Goal: Information Seeking & Learning: Find specific fact

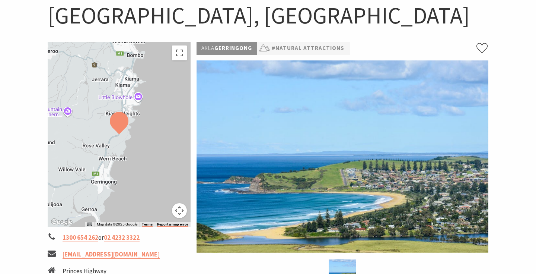
scroll to position [74, 0]
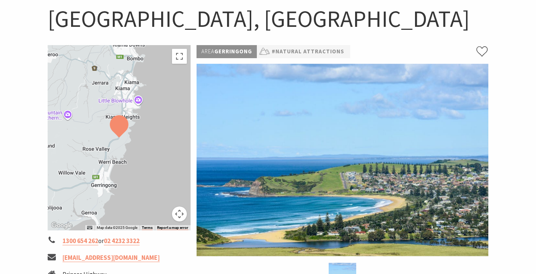
click at [141, 125] on div at bounding box center [119, 137] width 143 height 185
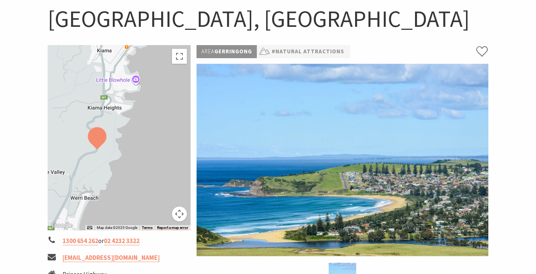
click at [113, 138] on div at bounding box center [119, 137] width 143 height 185
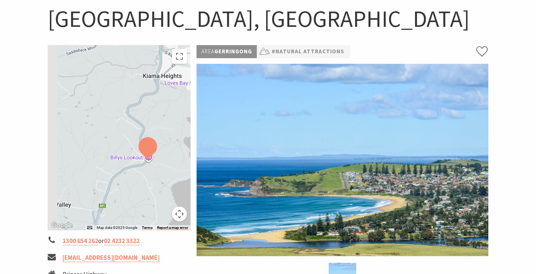
drag, startPoint x: 102, startPoint y: 155, endPoint x: 172, endPoint y: 154, distance: 69.6
click at [172, 154] on div at bounding box center [119, 137] width 143 height 185
click at [173, 136] on div at bounding box center [119, 137] width 143 height 185
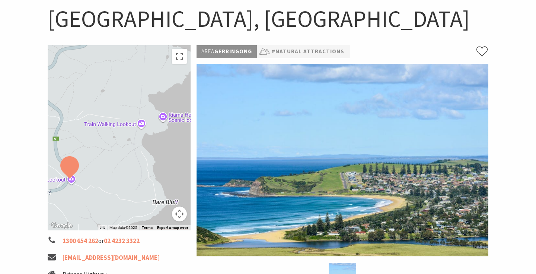
drag, startPoint x: 168, startPoint y: 146, endPoint x: 98, endPoint y: 175, distance: 75.4
click at [99, 175] on div at bounding box center [119, 137] width 143 height 185
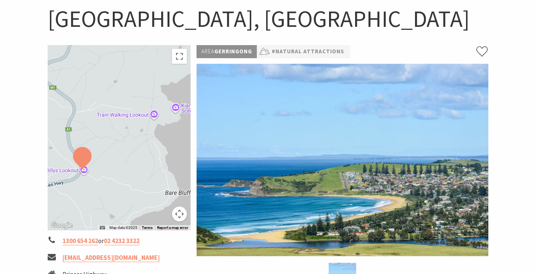
drag, startPoint x: 141, startPoint y: 106, endPoint x: 169, endPoint y: 55, distance: 57.1
click at [169, 55] on div at bounding box center [119, 137] width 143 height 185
drag, startPoint x: 122, startPoint y: 128, endPoint x: 120, endPoint y: 175, distance: 47.0
click at [120, 174] on div at bounding box center [119, 137] width 143 height 185
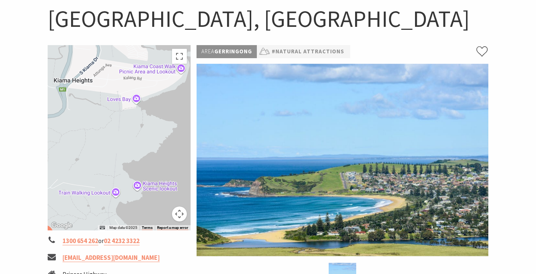
drag, startPoint x: 137, startPoint y: 124, endPoint x: 104, endPoint y: 123, distance: 33.5
click at [104, 123] on div at bounding box center [119, 137] width 143 height 185
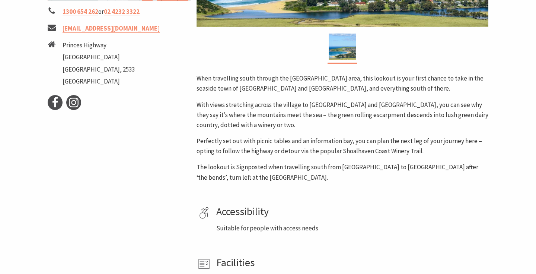
scroll to position [64, 0]
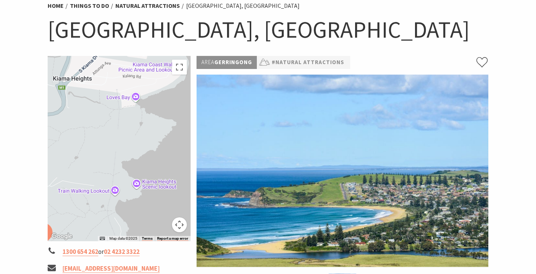
click at [364, 34] on h1 "[GEOGRAPHIC_DATA], [GEOGRAPHIC_DATA]" at bounding box center [268, 30] width 441 height 30
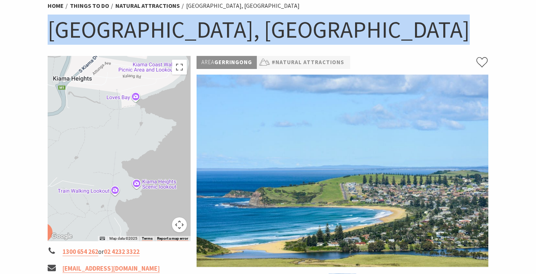
click at [364, 34] on h1 "[GEOGRAPHIC_DATA], [GEOGRAPHIC_DATA]" at bounding box center [268, 30] width 441 height 30
copy section "[GEOGRAPHIC_DATA], [GEOGRAPHIC_DATA]"
